Goal: Transaction & Acquisition: Purchase product/service

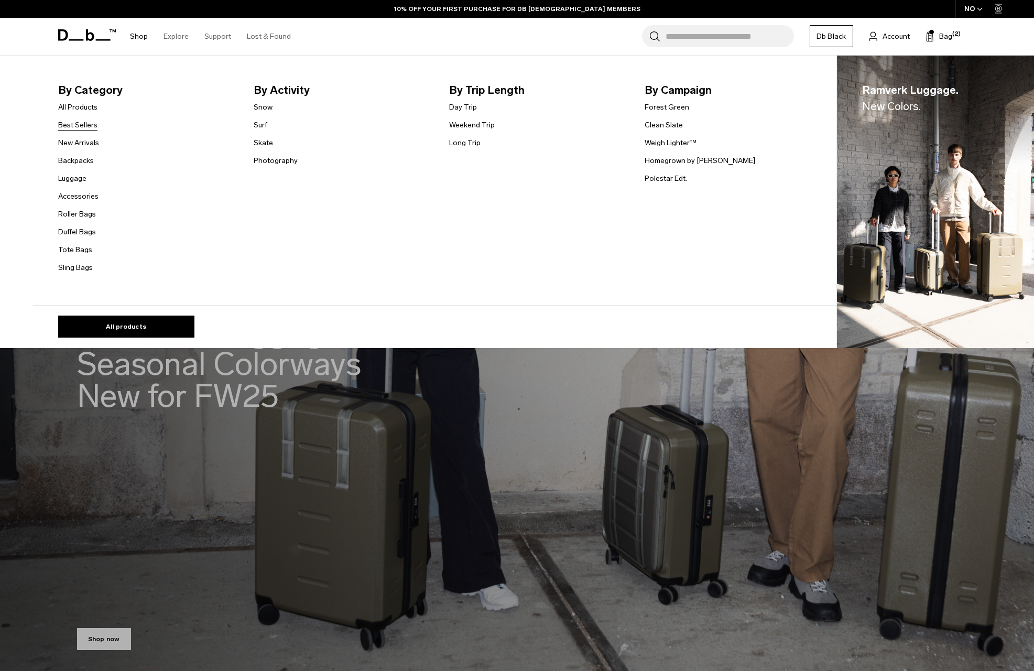
click at [93, 124] on link "Best Sellers" at bounding box center [77, 124] width 39 height 11
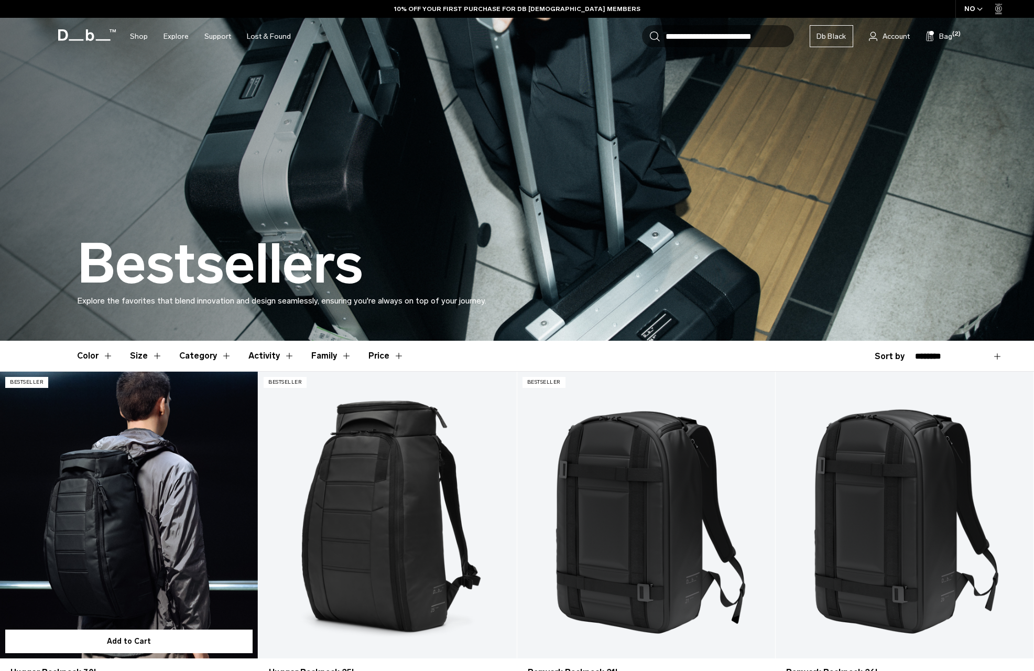
click at [157, 383] on link "Hugger Backpack 30L" at bounding box center [129, 514] width 258 height 287
